Goal: Information Seeking & Learning: Understand process/instructions

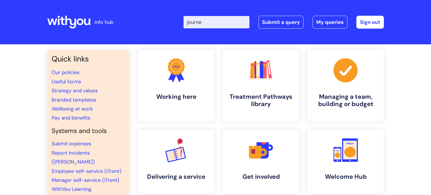
type input "journey"
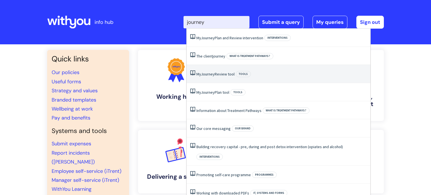
click at [230, 73] on link "My Journey Review tool" at bounding box center [215, 73] width 38 height 5
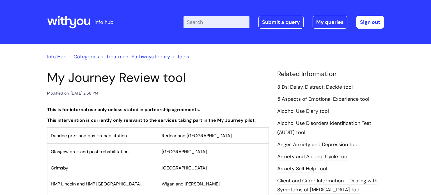
click at [214, 22] on input "Enter your search term here..." at bounding box center [216, 22] width 66 height 12
type input "journey"
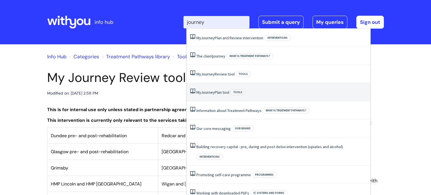
click at [219, 89] on li "My Journey Plan tool Tools" at bounding box center [278, 92] width 184 height 18
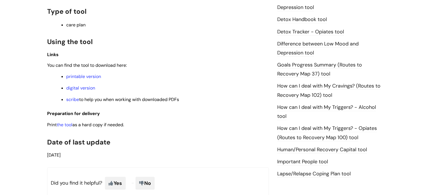
scroll to position [350, 0]
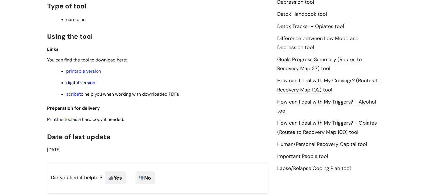
click at [81, 83] on link "digital version" at bounding box center [80, 83] width 29 height 6
